Goal: Information Seeking & Learning: Learn about a topic

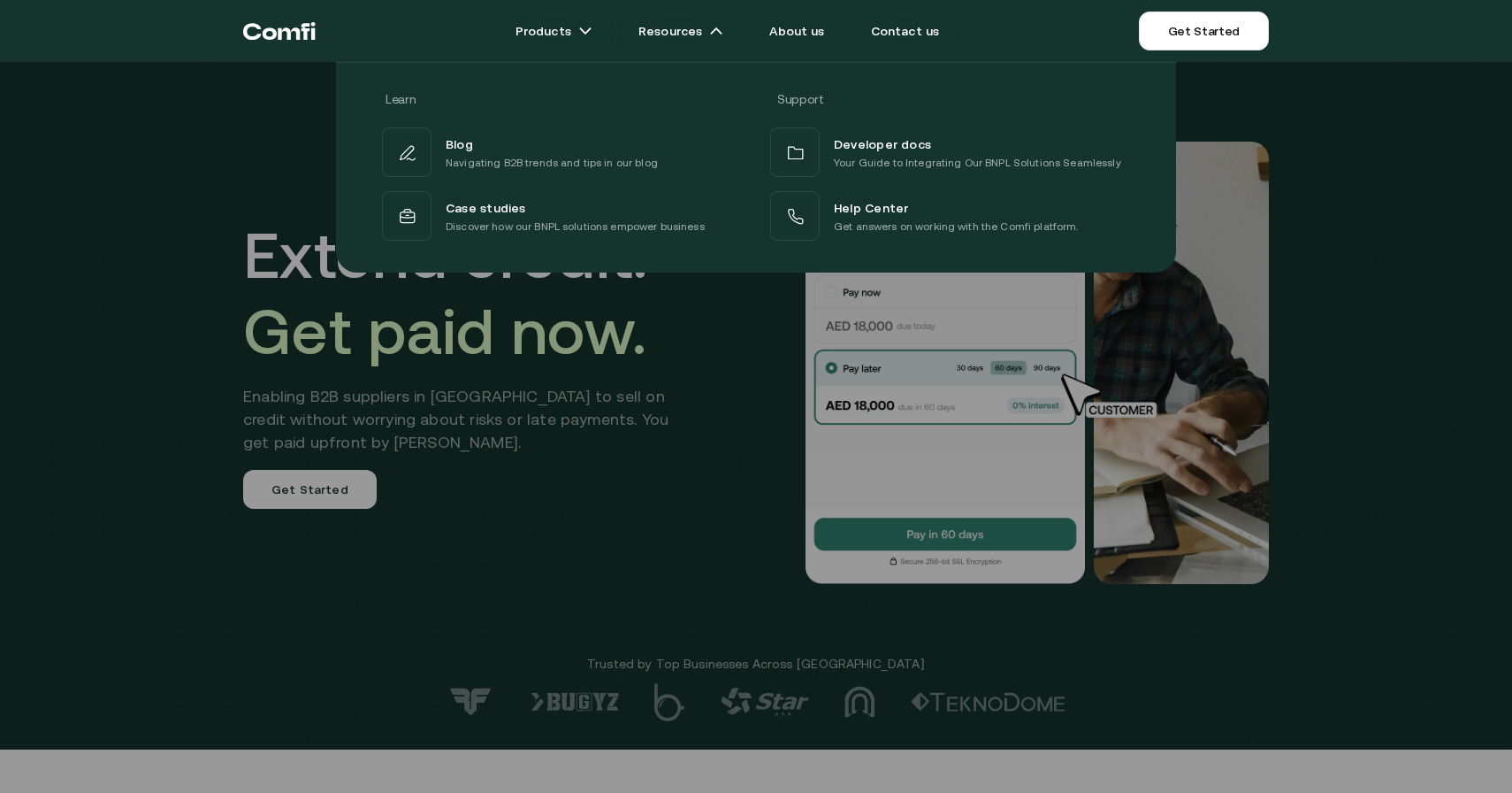
click at [552, 493] on div at bounding box center [756, 458] width 1512 height 793
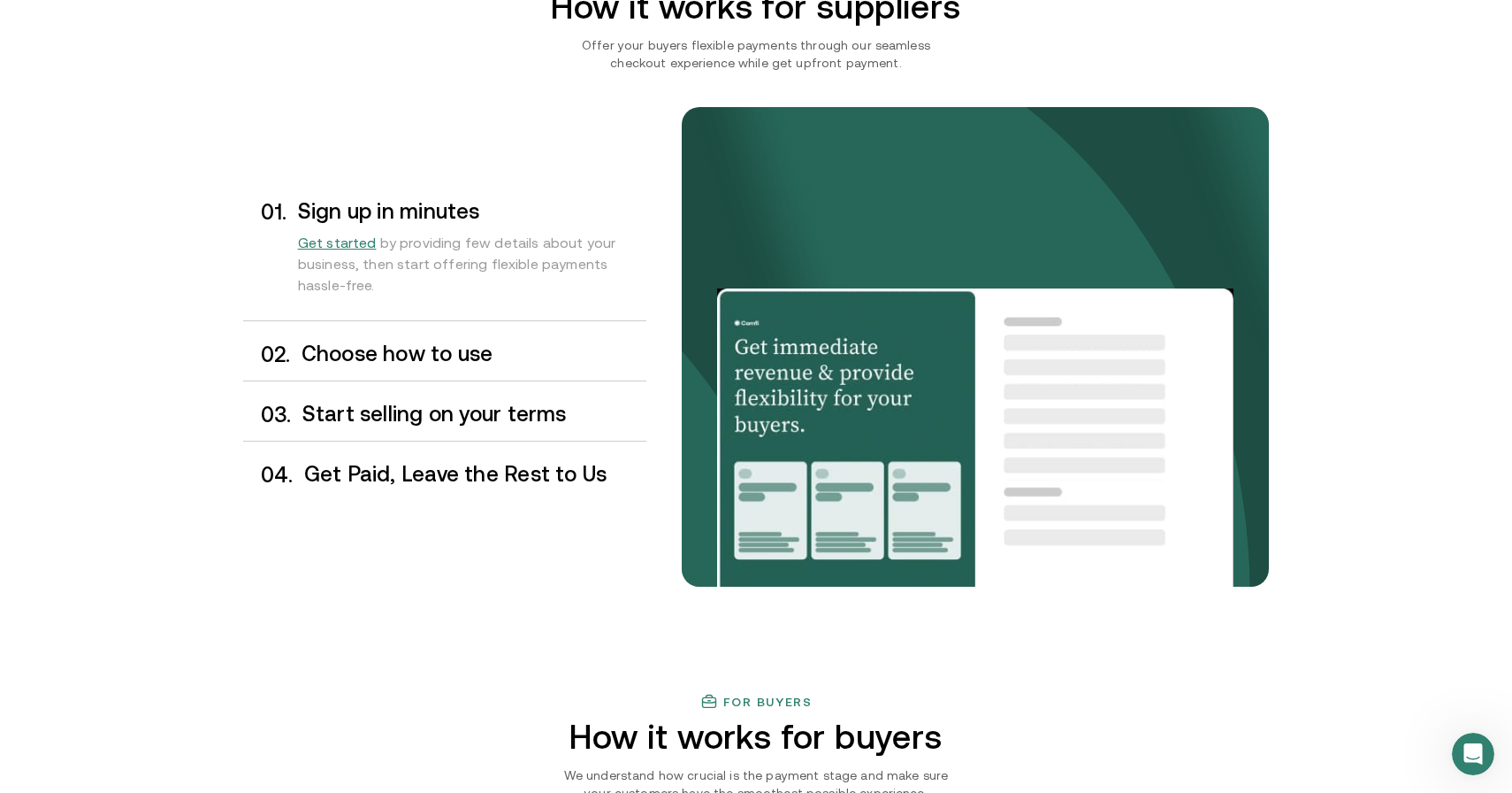
scroll to position [1425, 0]
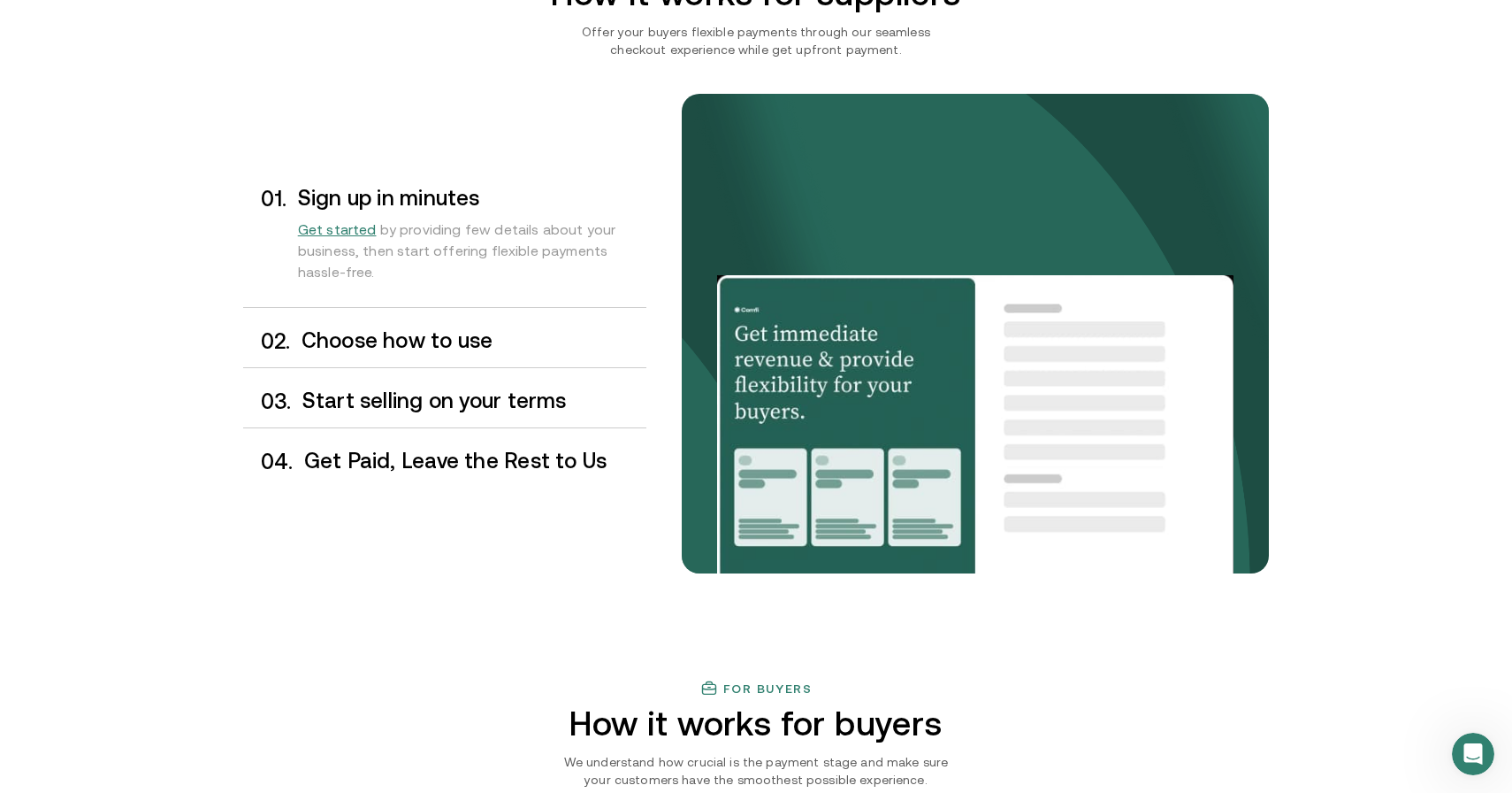
click at [513, 347] on h3 "Choose how to use" at bounding box center [474, 341] width 345 height 23
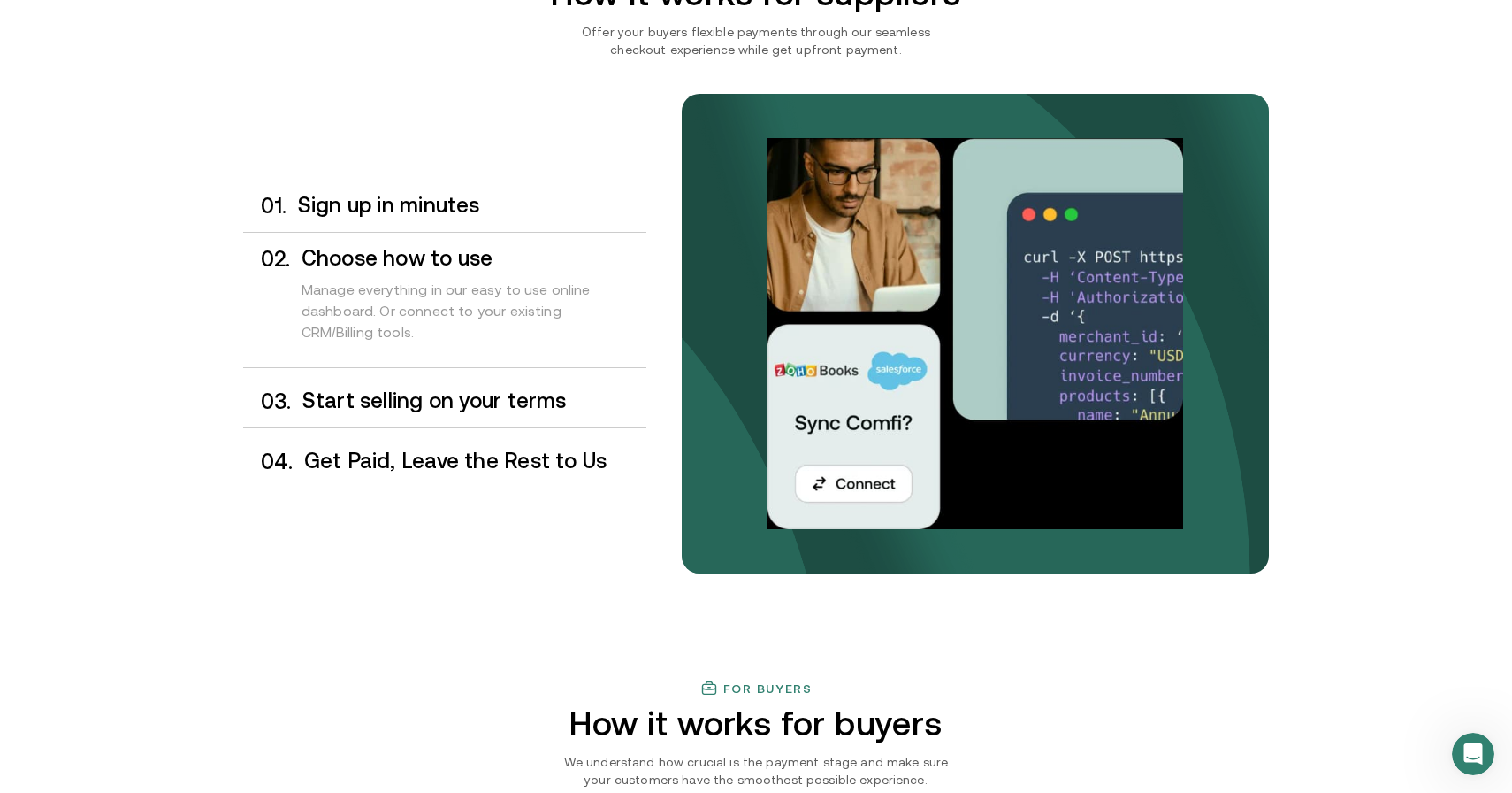
click at [498, 403] on h3 "Start selling on your terms" at bounding box center [474, 401] width 344 height 23
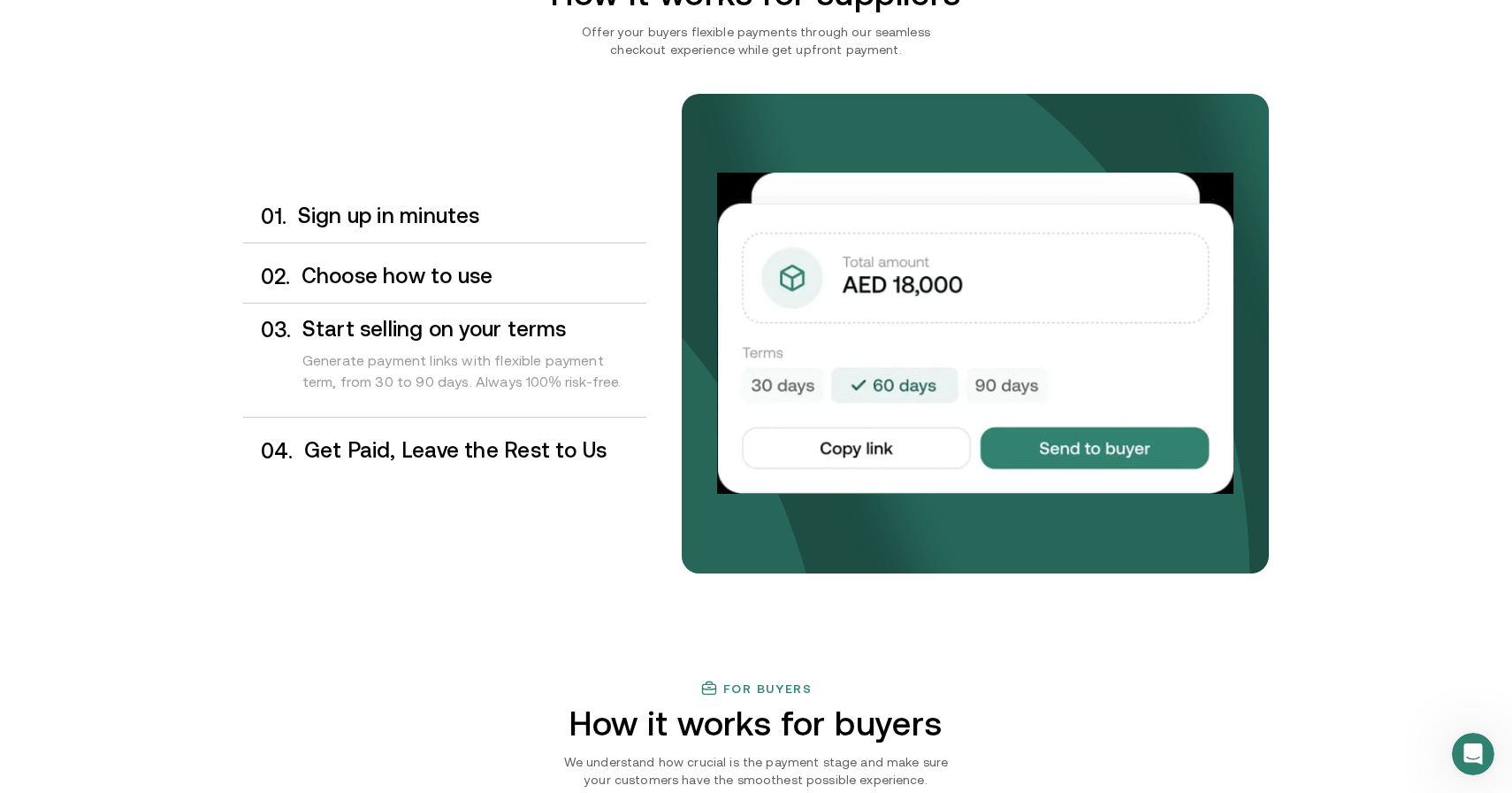
click at [463, 455] on h3 "Get Paid, Leave the Rest to Us" at bounding box center [475, 450] width 342 height 23
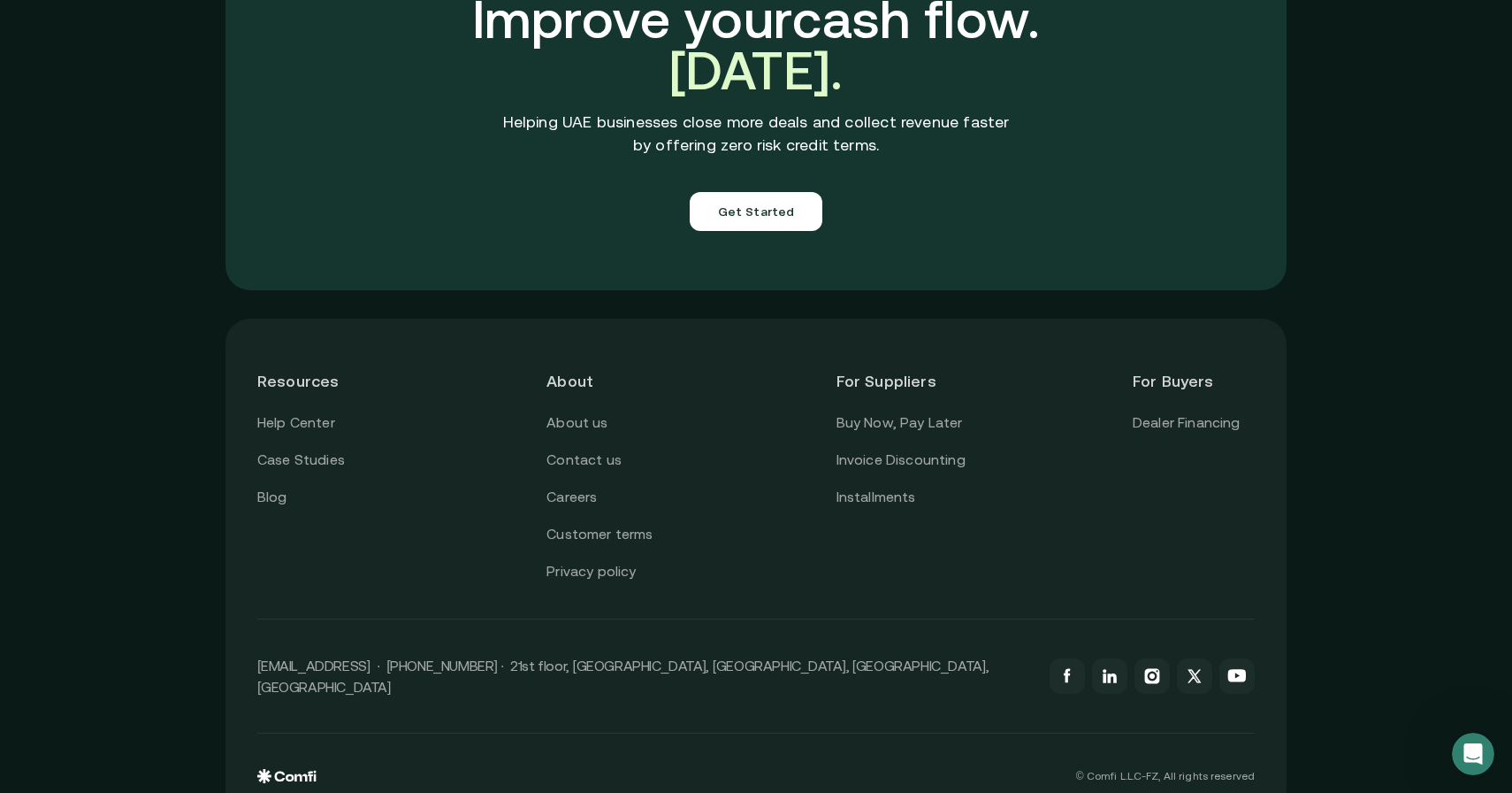
scroll to position [6222, 0]
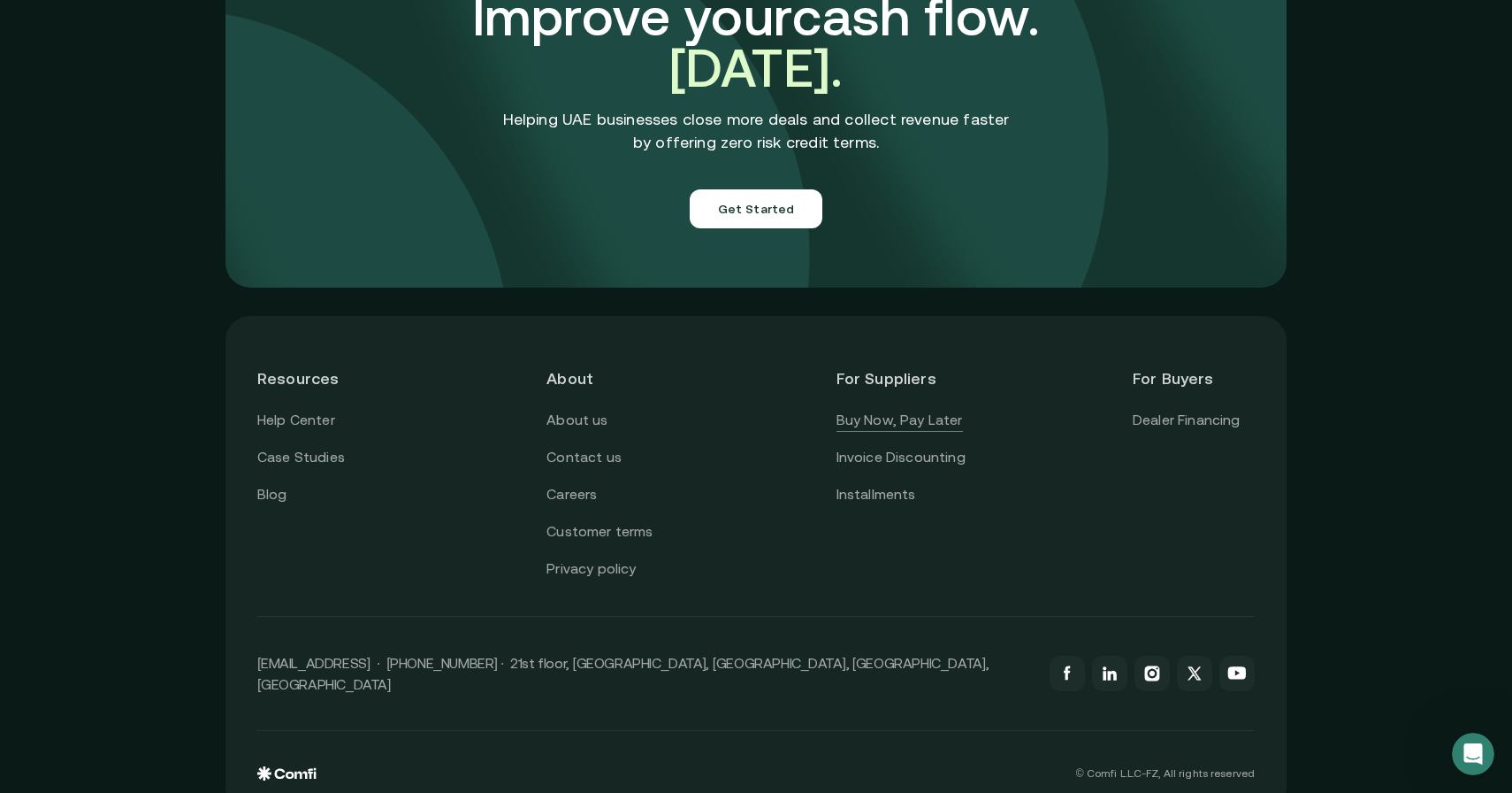
click at [898, 409] on link "Buy Now, Pay Later" at bounding box center [900, 421] width 127 height 23
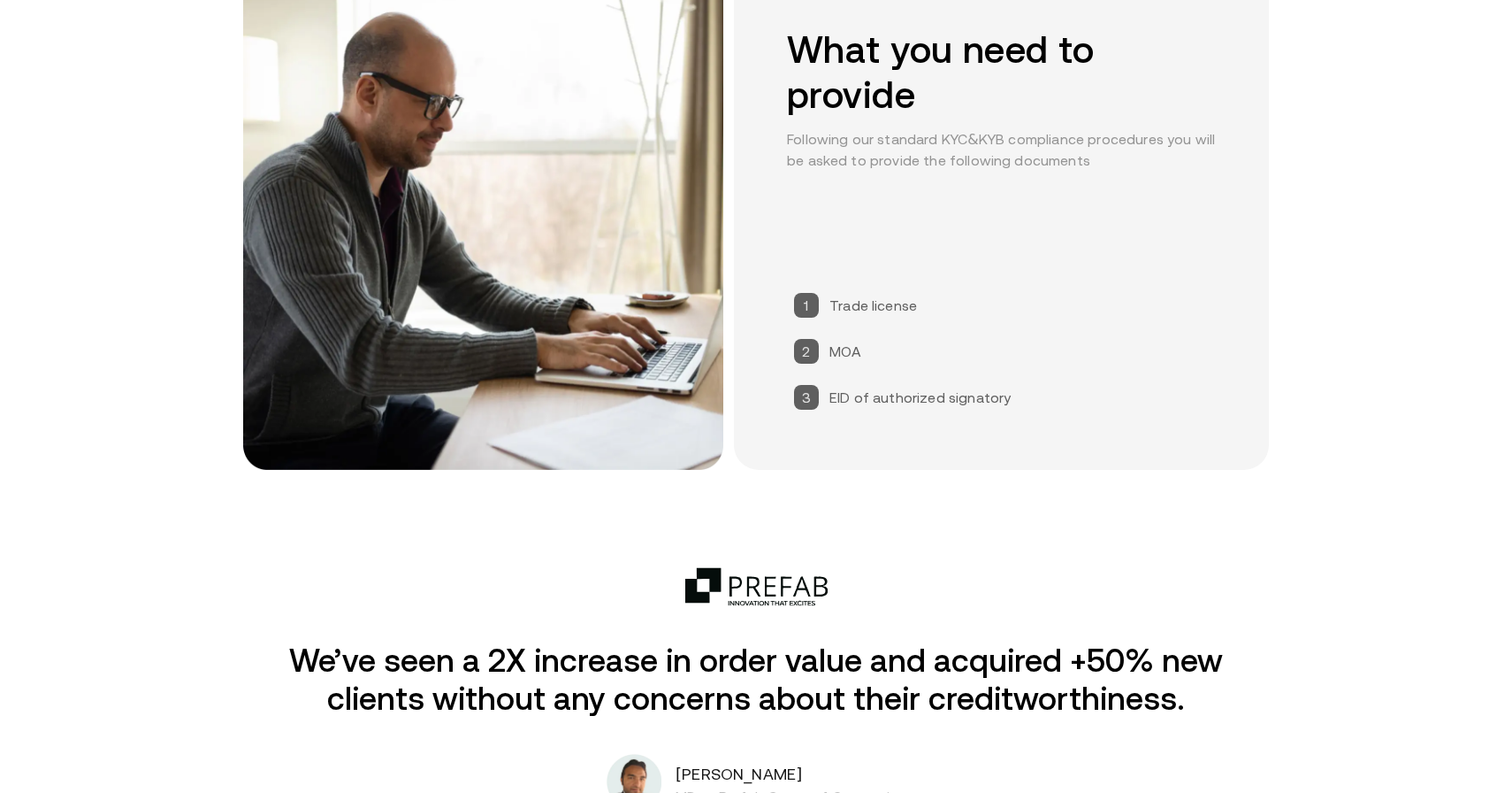
scroll to position [2450, 0]
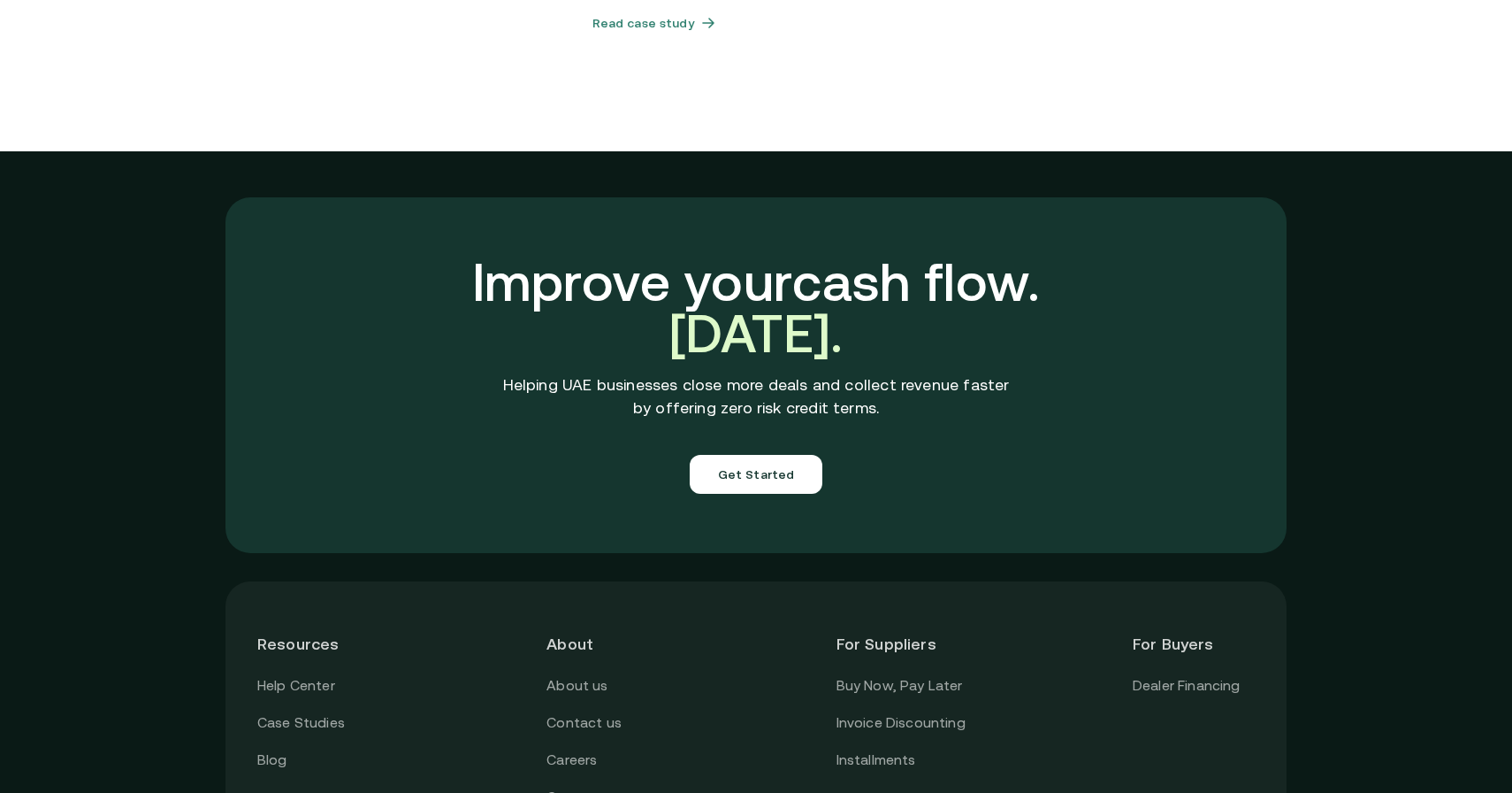
scroll to position [6222, 0]
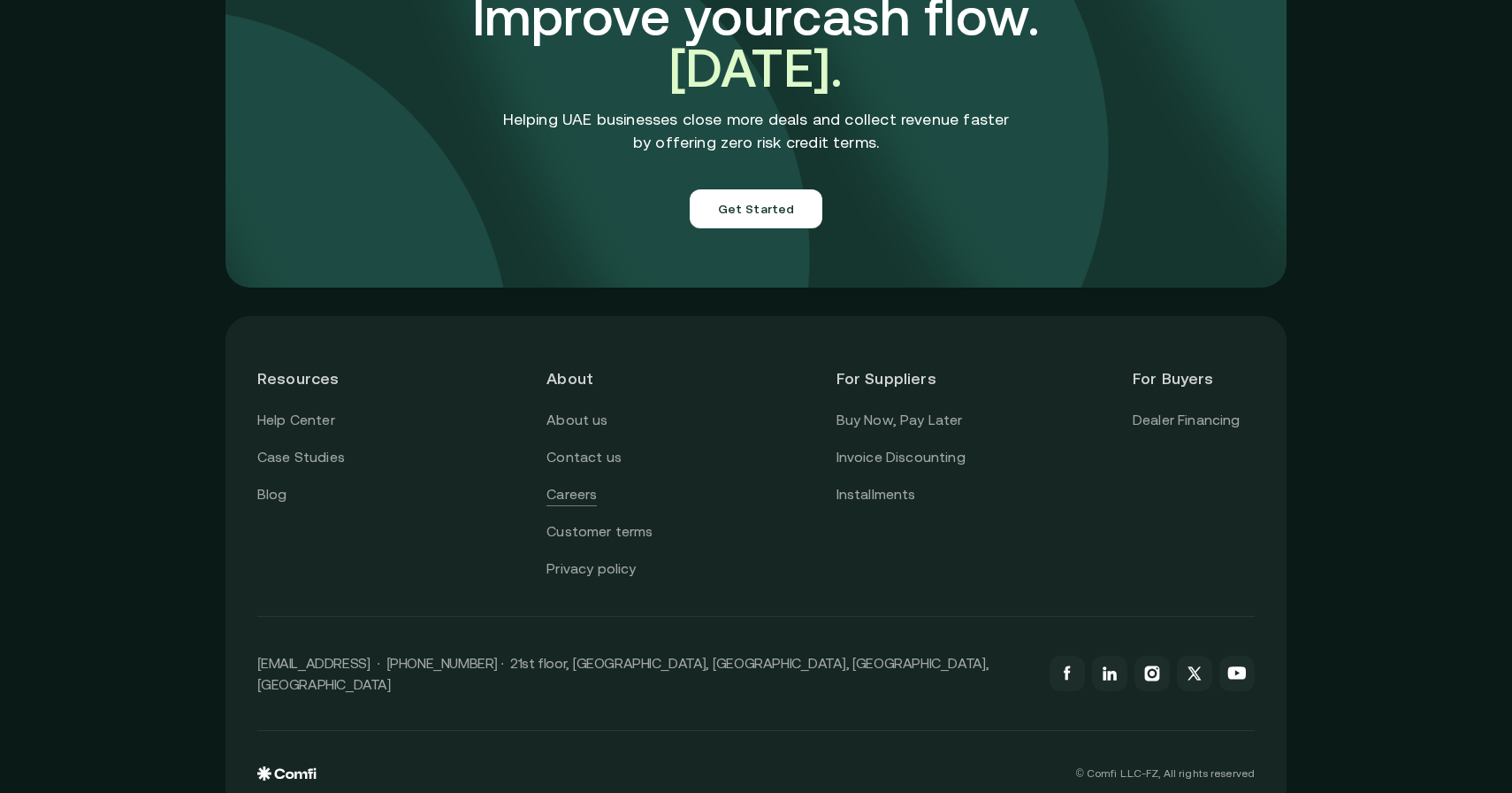
click at [569, 483] on link "Careers" at bounding box center [571, 495] width 50 height 23
